Goal: Task Accomplishment & Management: Manage account settings

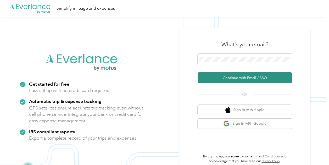
click at [249, 78] on button "Continue with Email / SSO" at bounding box center [245, 77] width 94 height 11
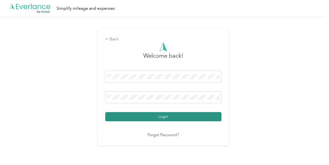
click at [162, 117] on button "Login" at bounding box center [163, 116] width 116 height 9
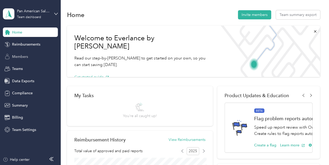
click at [23, 57] on span "Members" at bounding box center [20, 56] width 16 height 5
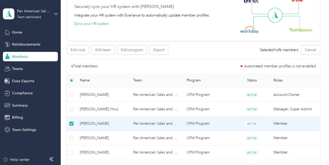
scroll to position [79, 0]
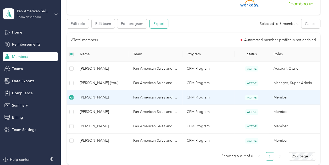
click at [162, 24] on button "Export" at bounding box center [159, 23] width 18 height 9
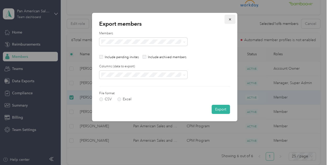
click at [230, 21] on icon "button" at bounding box center [230, 20] width 4 height 4
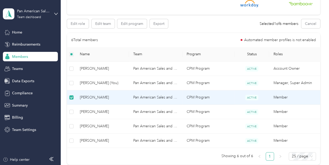
click at [39, 58] on div "Members" at bounding box center [30, 56] width 55 height 9
click at [151, 96] on td "Pan American Sales and Marketing" at bounding box center [155, 97] width 53 height 14
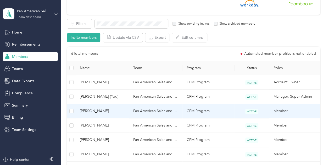
click at [162, 111] on td "Pan American Sales and Marketing" at bounding box center [155, 111] width 53 height 14
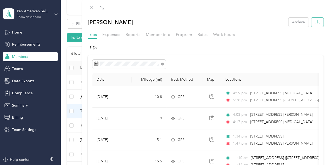
click at [319, 21] on icon "button" at bounding box center [317, 22] width 5 height 5
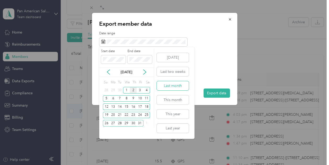
click at [170, 83] on button "Last month" at bounding box center [173, 85] width 32 height 9
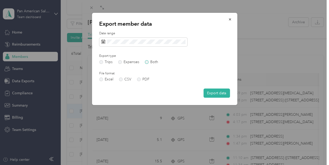
click at [146, 62] on label "Both" at bounding box center [151, 62] width 13 height 4
click at [216, 92] on button "Export data" at bounding box center [216, 92] width 26 height 9
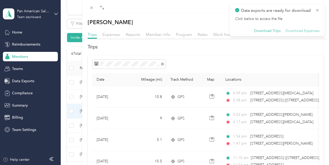
click at [302, 31] on button "Download Expenses" at bounding box center [302, 31] width 34 height 5
